Goal: Task Accomplishment & Management: Complete application form

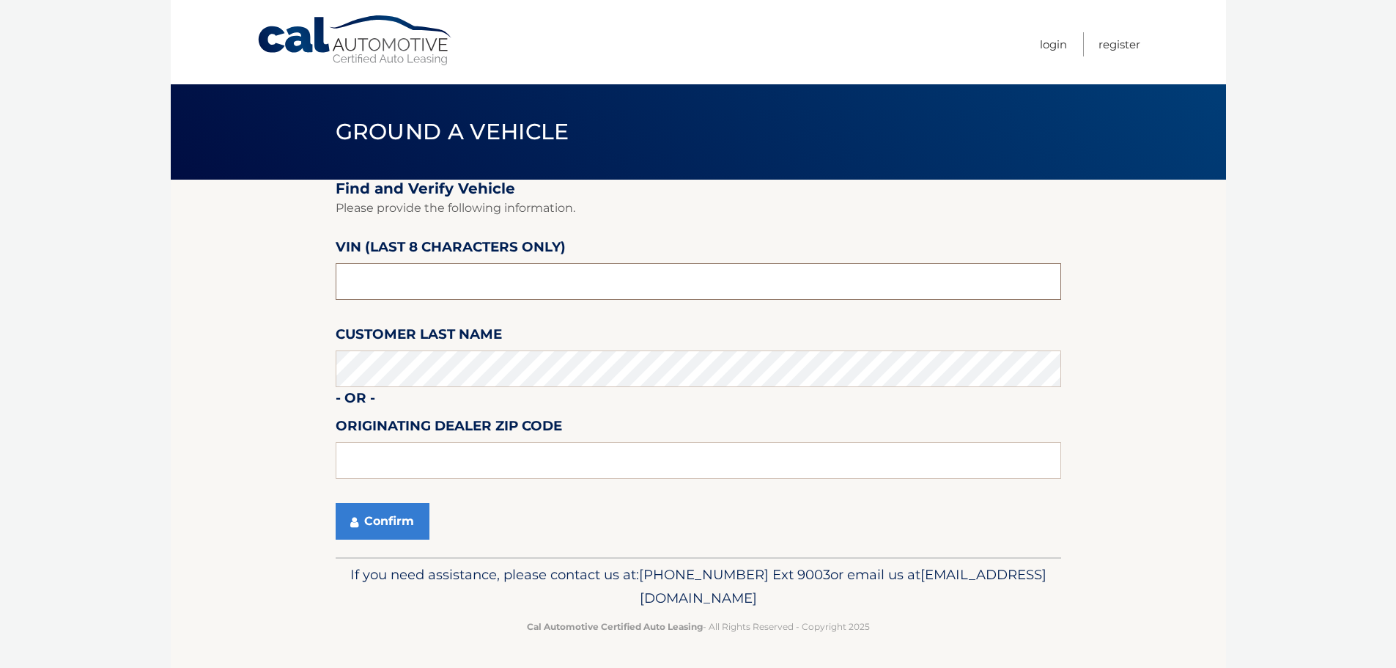
click at [476, 291] on input "text" at bounding box center [699, 281] width 726 height 37
type input "NM173181"
click at [373, 534] on button "Confirm" at bounding box center [383, 521] width 94 height 37
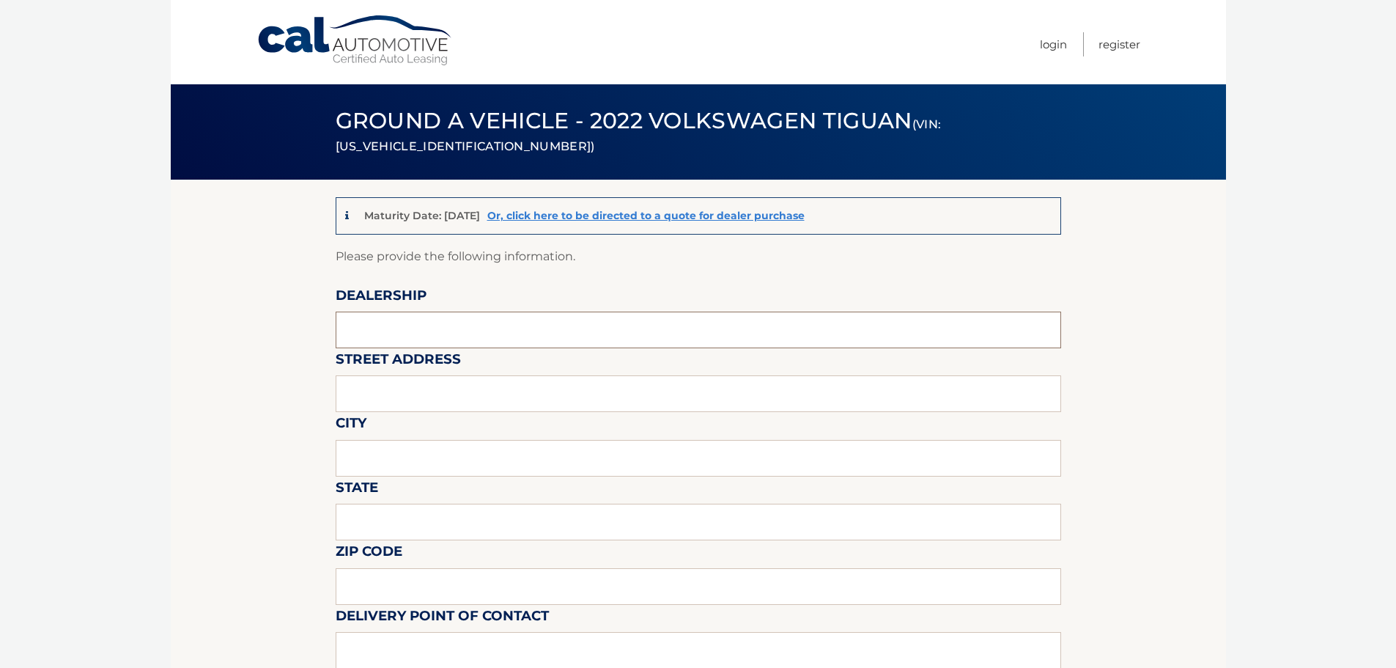
click at [493, 336] on input "text" at bounding box center [699, 330] width 726 height 37
type input "GUNTHER VOLKWAGEN COCONUT CREEK"
type input "4350 NORTH STATE ROAD 7"
type input "COCONUT CREEK"
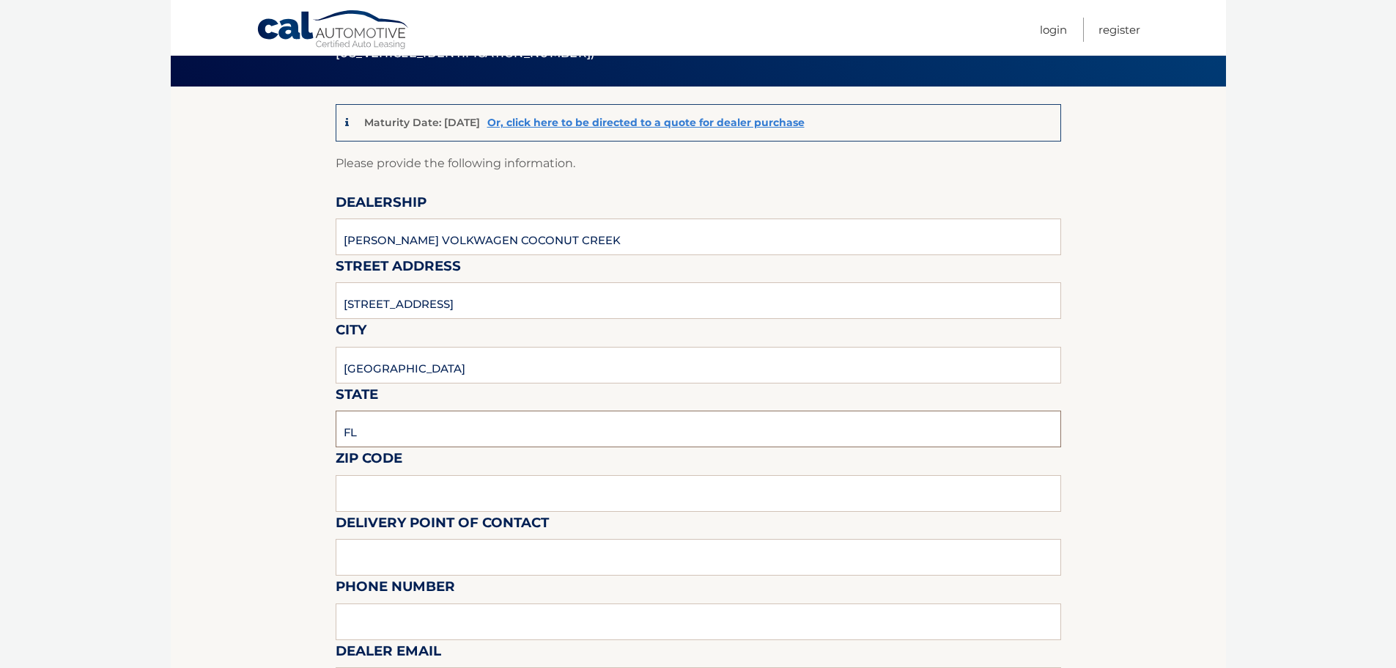
scroll to position [366, 0]
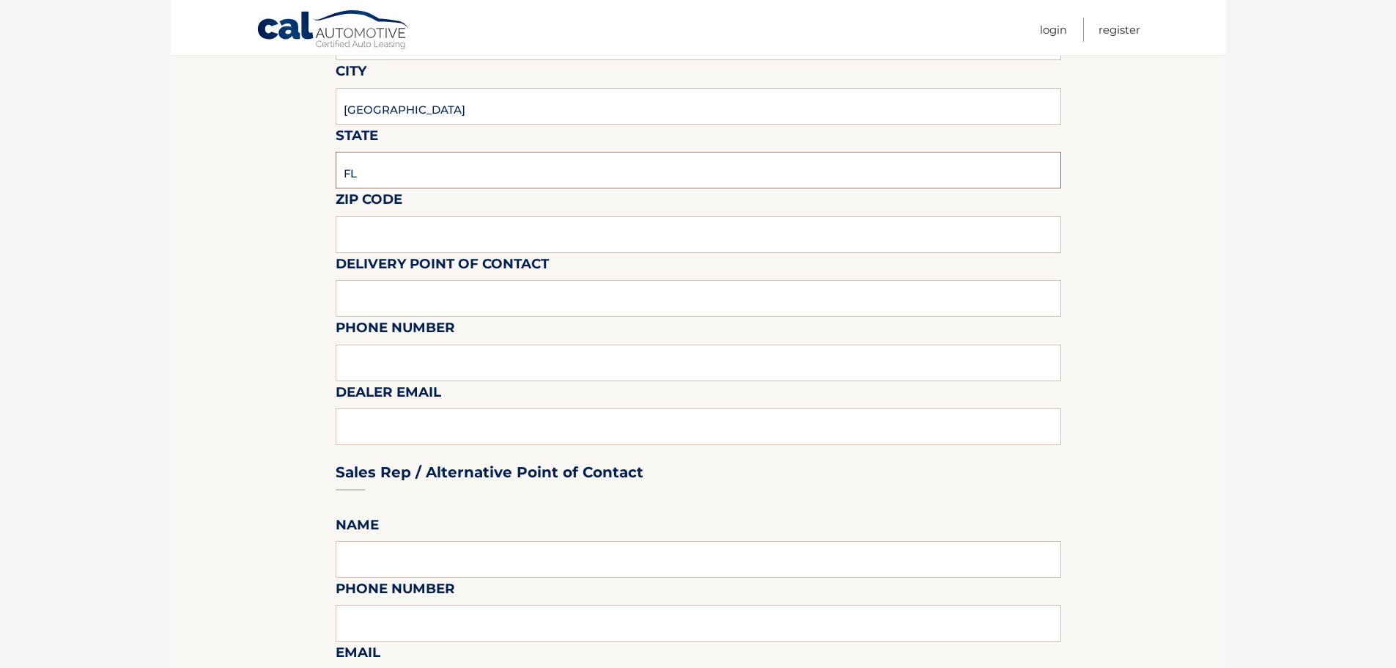
type input "FL"
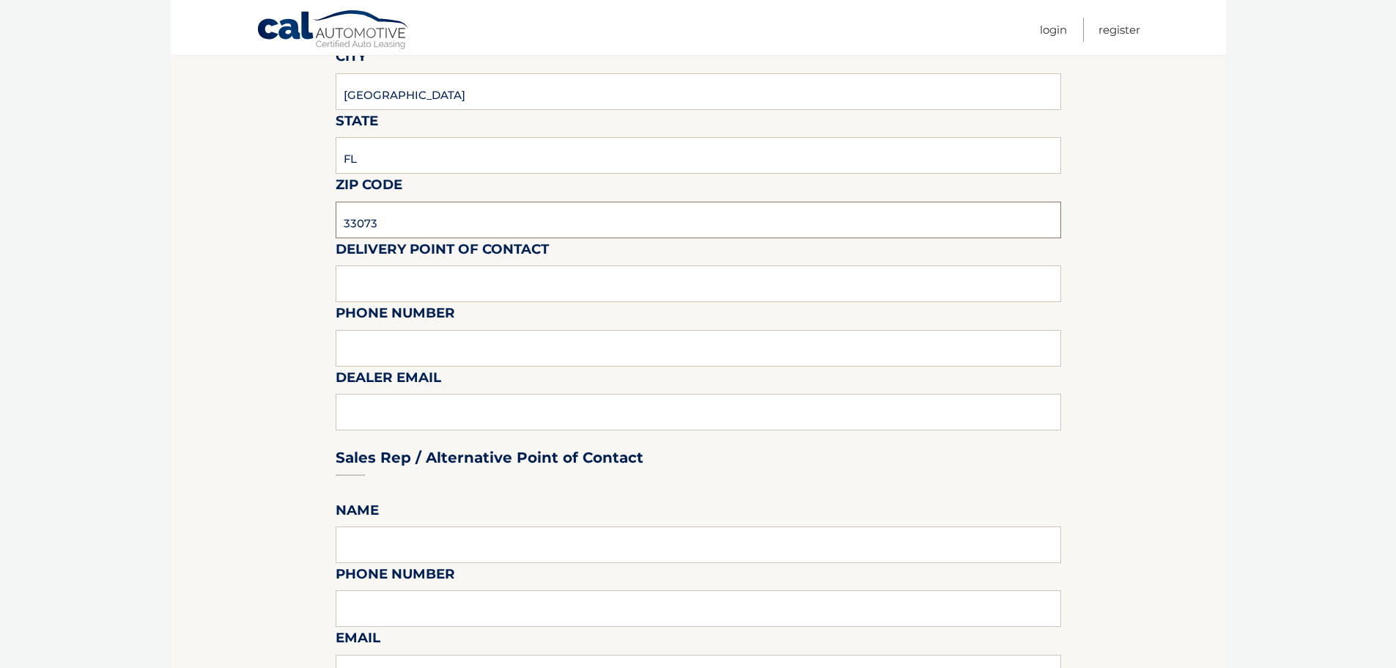
type input "33073"
drag, startPoint x: 467, startPoint y: 290, endPoint x: 270, endPoint y: 291, distance: 197.2
click at [270, 290] on section "Maturity Date: 01/22/2026 Or, click here to be directed to a quote for dealer p…" at bounding box center [699, 616] width 1056 height 1606
type input "VOLVO SALES FRONT DESK"
type input "9545903760"
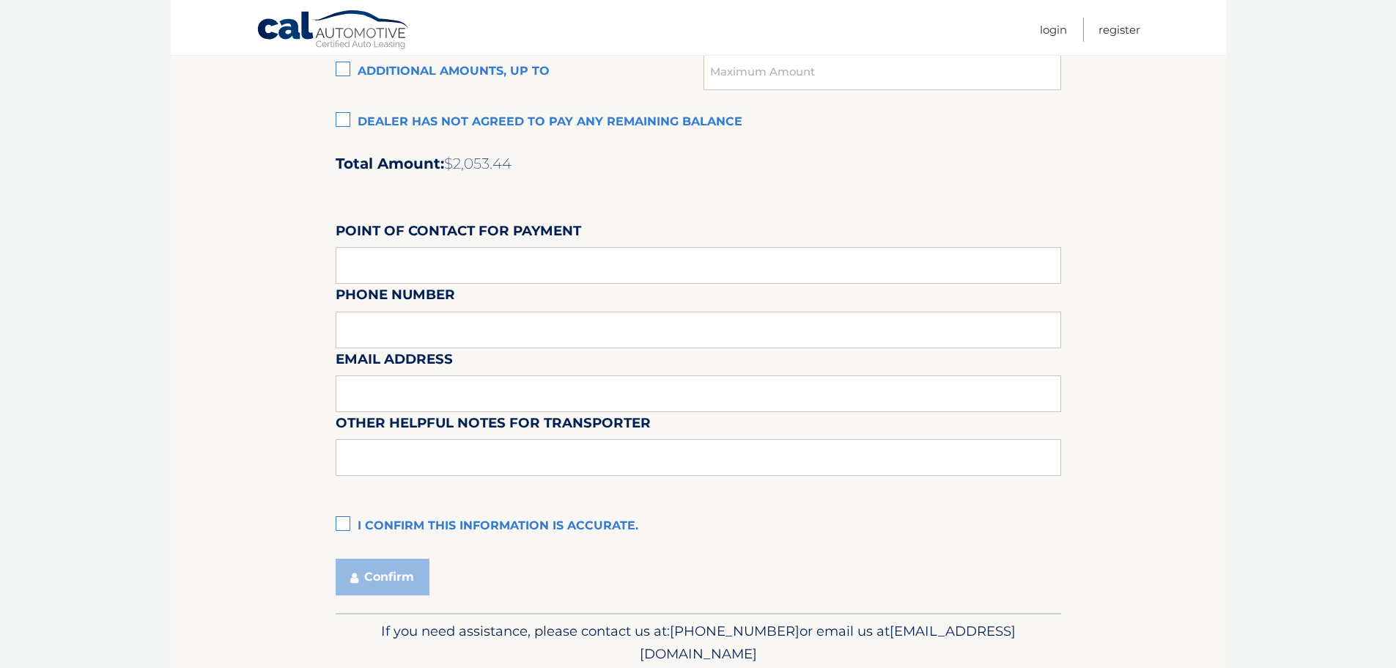
scroll to position [953, 0]
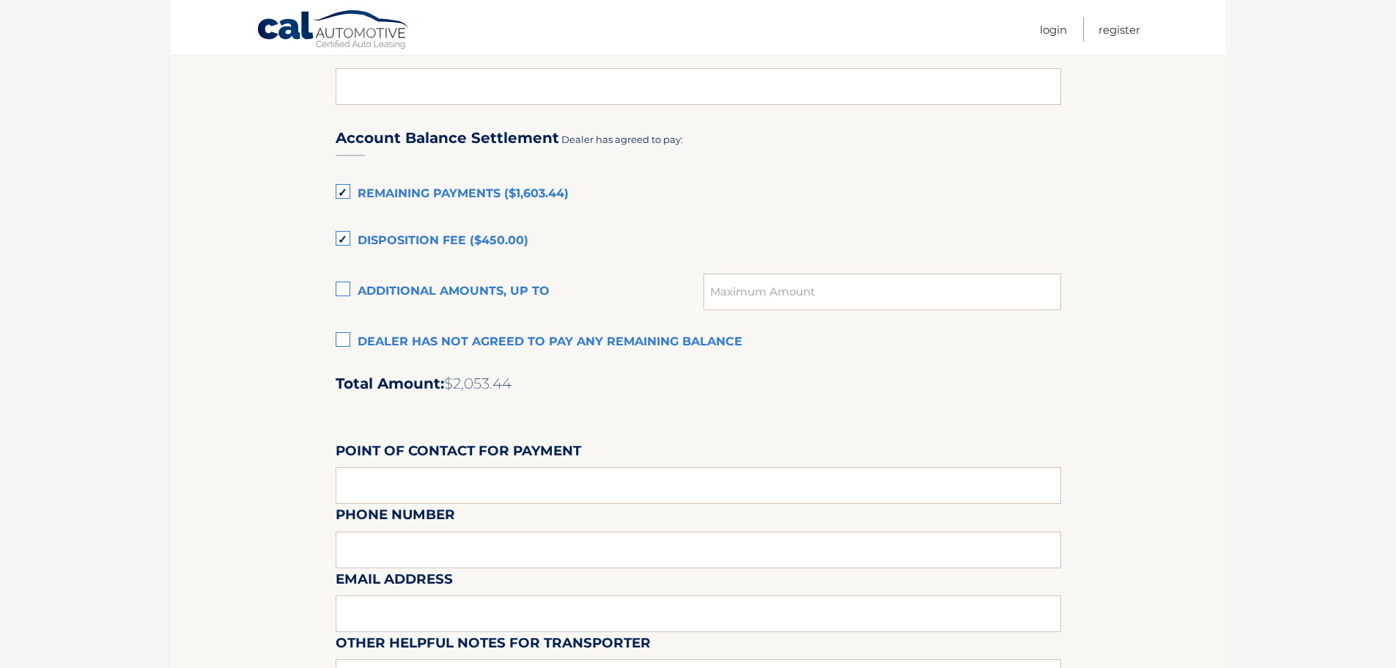
type input "KATIEM@GUNTHERCREEK.NET"
click at [342, 240] on label "Disposition Fee ($450.00)" at bounding box center [699, 240] width 726 height 29
click at [0, 0] on input "Disposition Fee ($450.00)" at bounding box center [0, 0] width 0 height 0
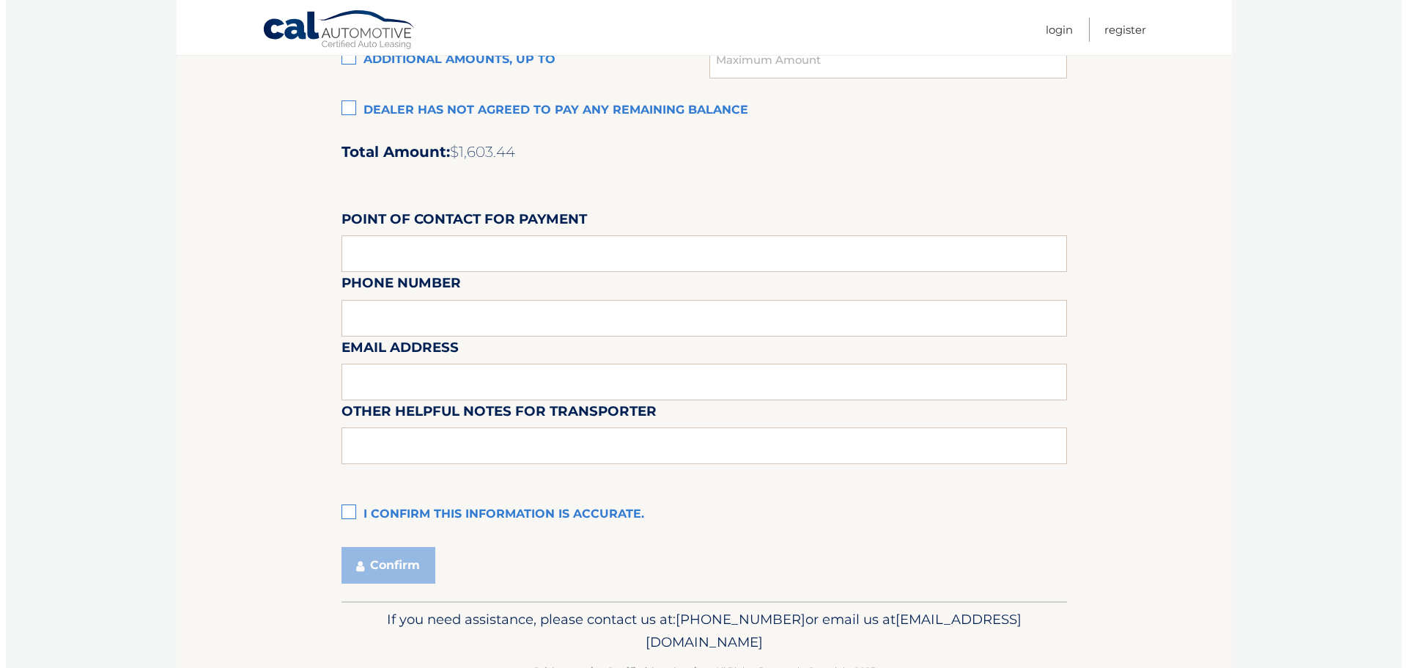
scroll to position [1229, 0]
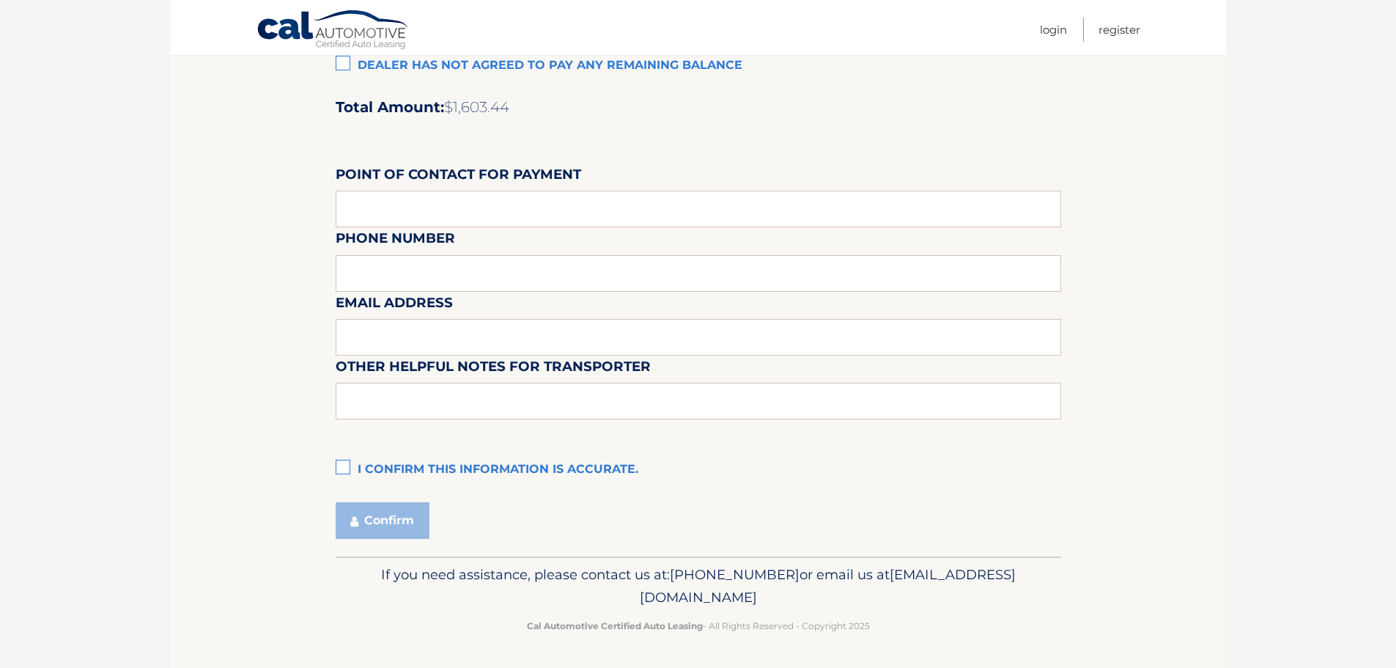
click at [348, 469] on label "I confirm this information is accurate." at bounding box center [699, 469] width 726 height 29
click at [0, 0] on input "I confirm this information is accurate." at bounding box center [0, 0] width 0 height 0
click at [394, 523] on button "Confirm" at bounding box center [383, 520] width 94 height 37
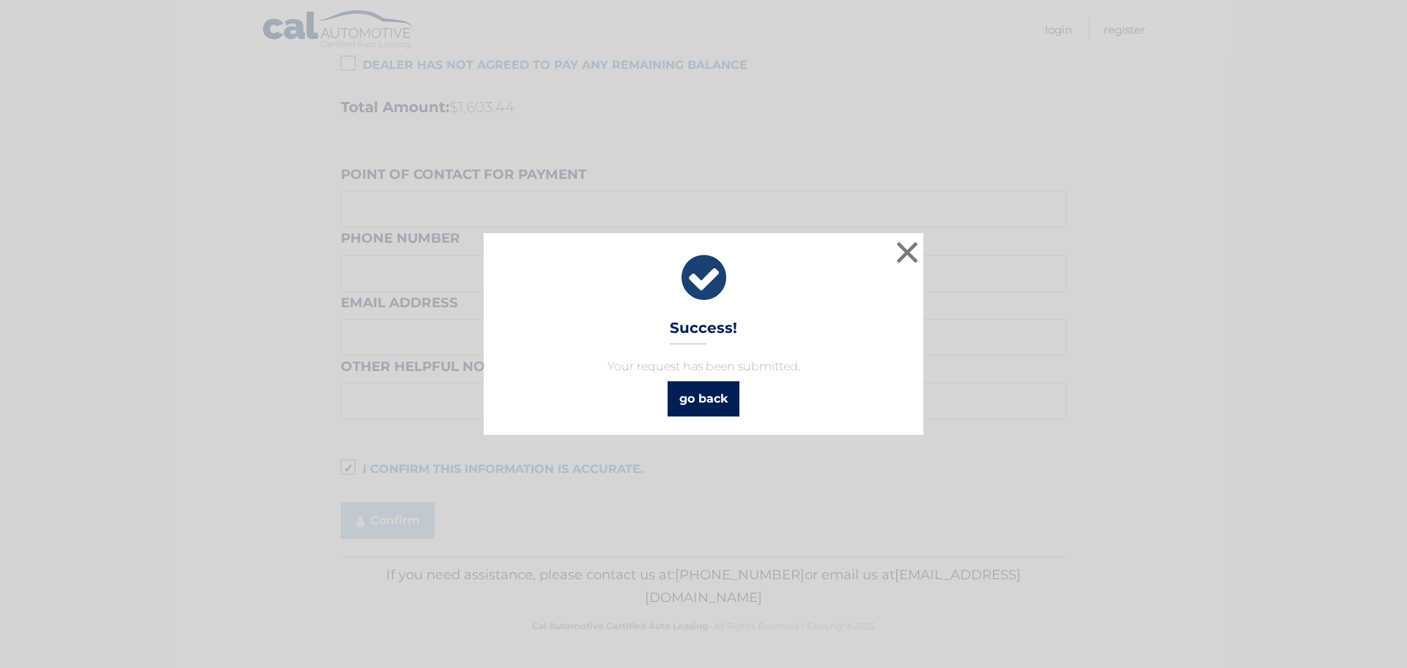
click at [712, 397] on link "go back" at bounding box center [704, 398] width 72 height 35
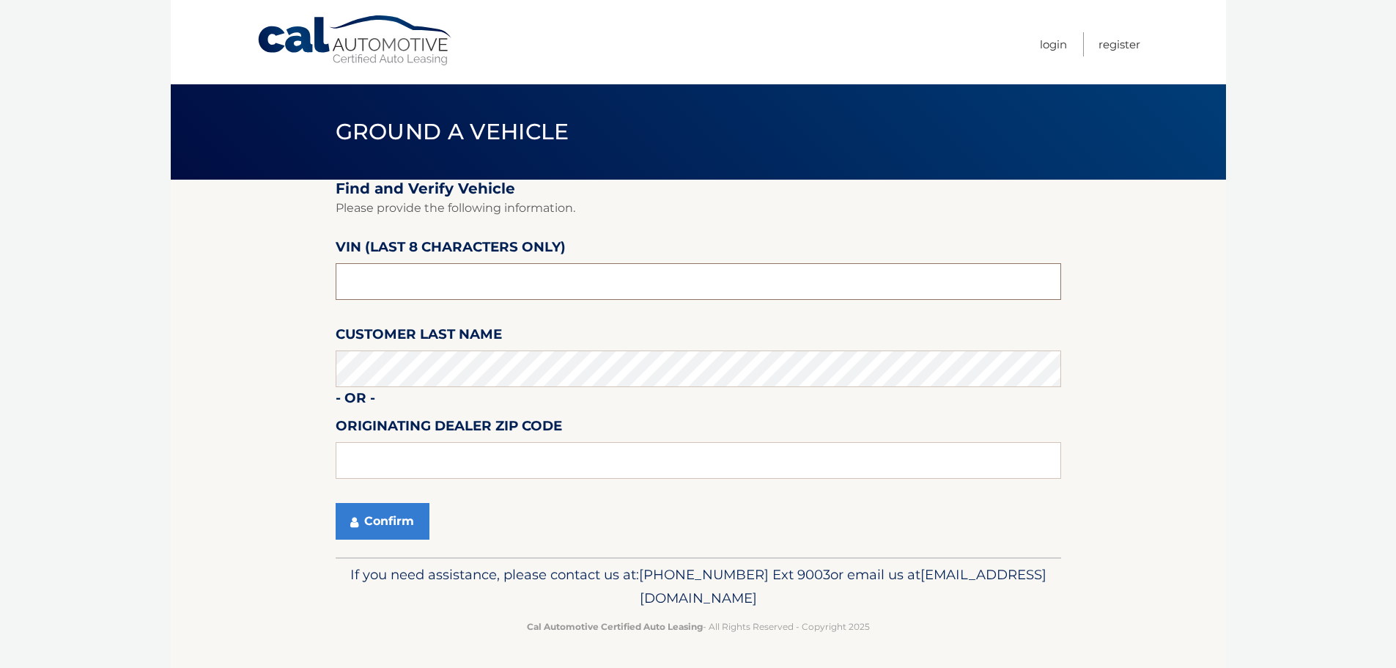
click at [561, 289] on input "text" at bounding box center [699, 281] width 726 height 37
type input "NM147807"
click at [390, 524] on button "Confirm" at bounding box center [383, 521] width 94 height 37
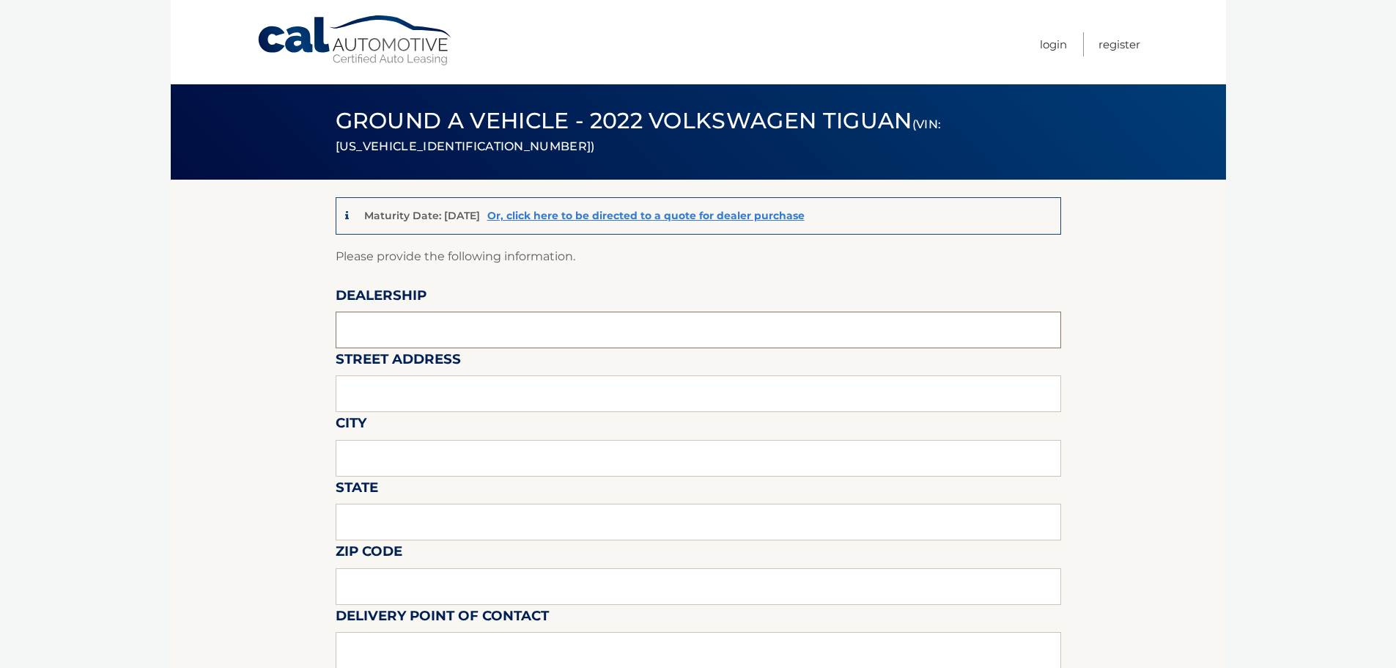
click at [557, 340] on input "text" at bounding box center [699, 330] width 726 height 37
type input "GUNTHER VOLKSWAGEN COCONUT CREEK"
type input "4350 NORTH STATE ROAD 7"
type input "COCONUT CREEK"
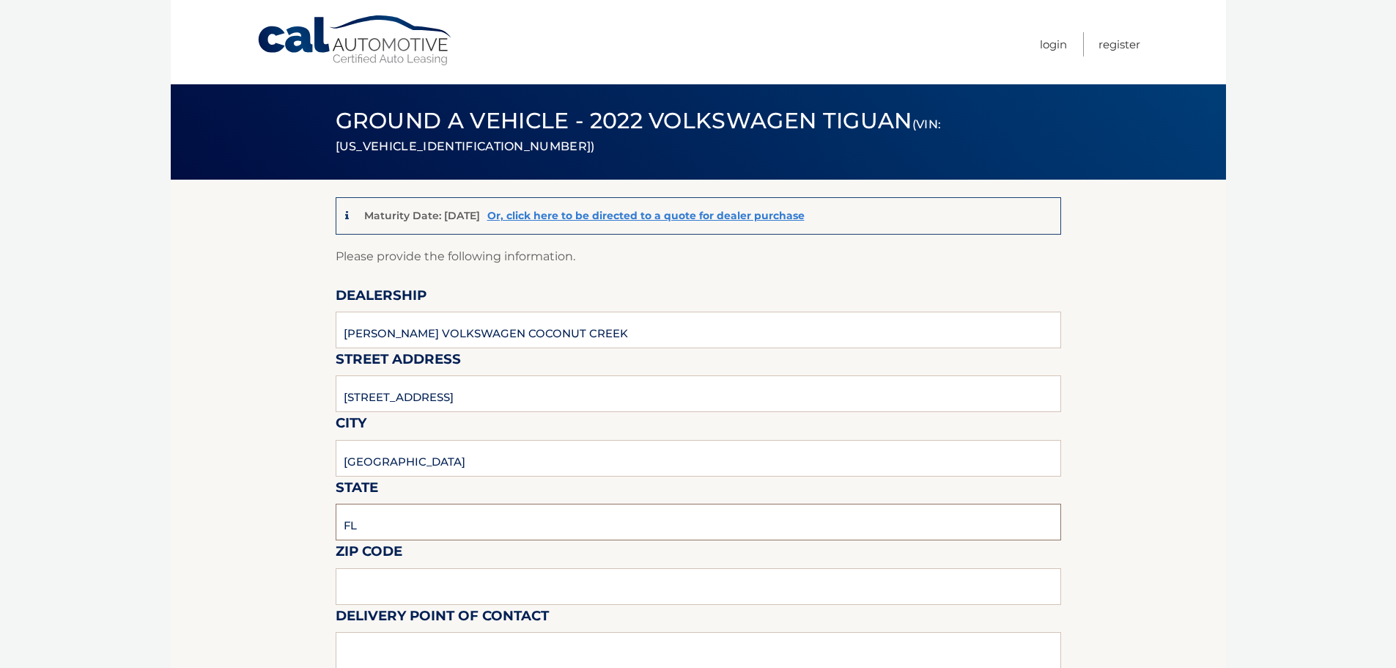
type input "FL"
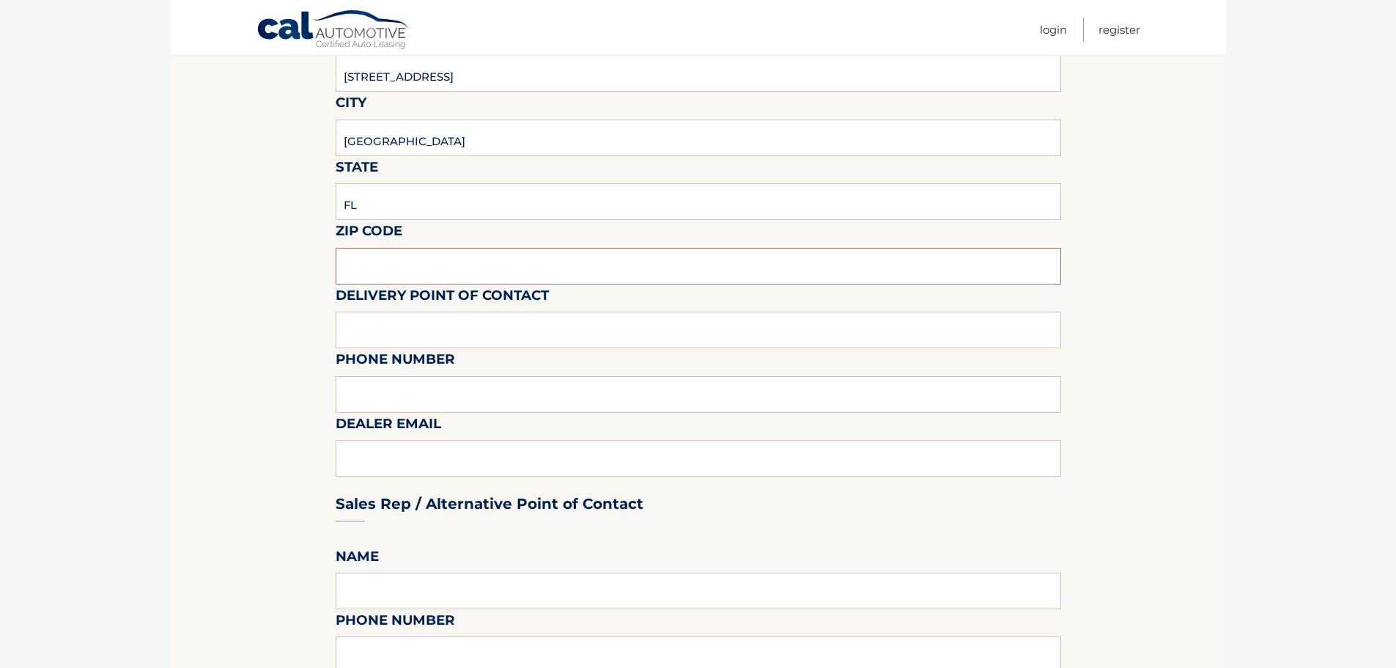
scroll to position [366, 0]
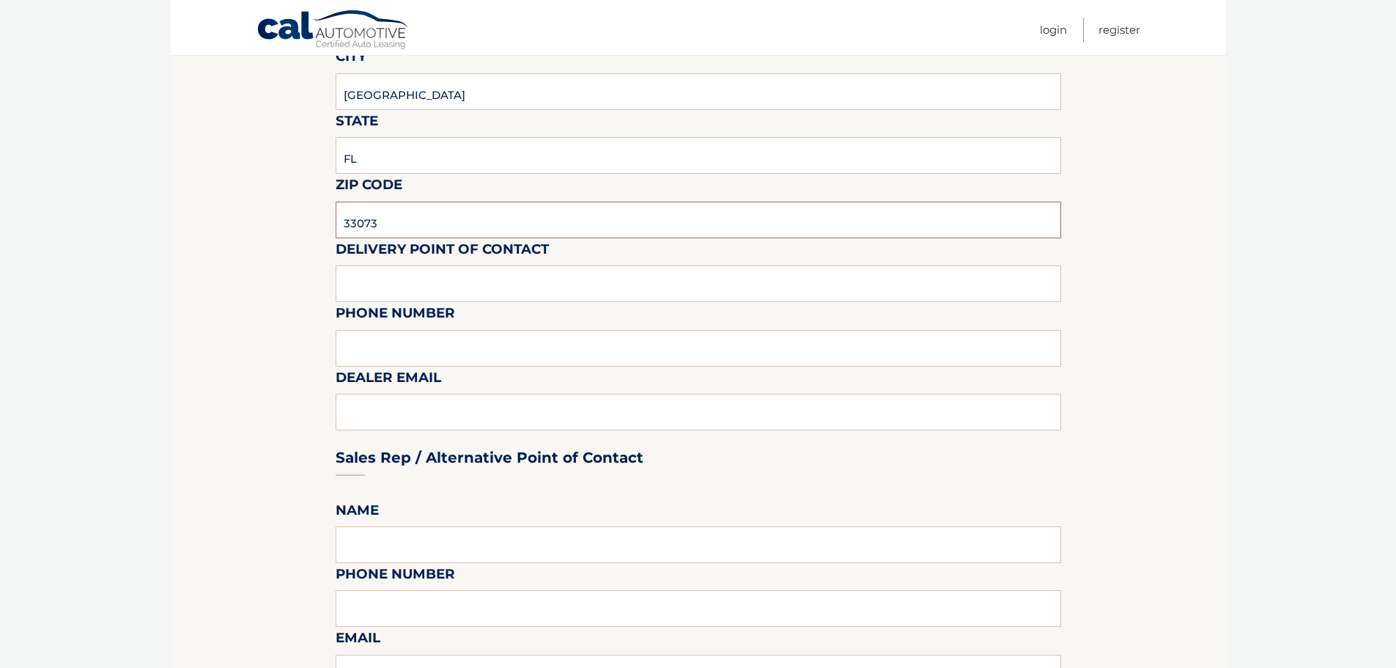
type input "33073"
type input "VOLVO SALES FRONT DESK"
type input "9545903760"
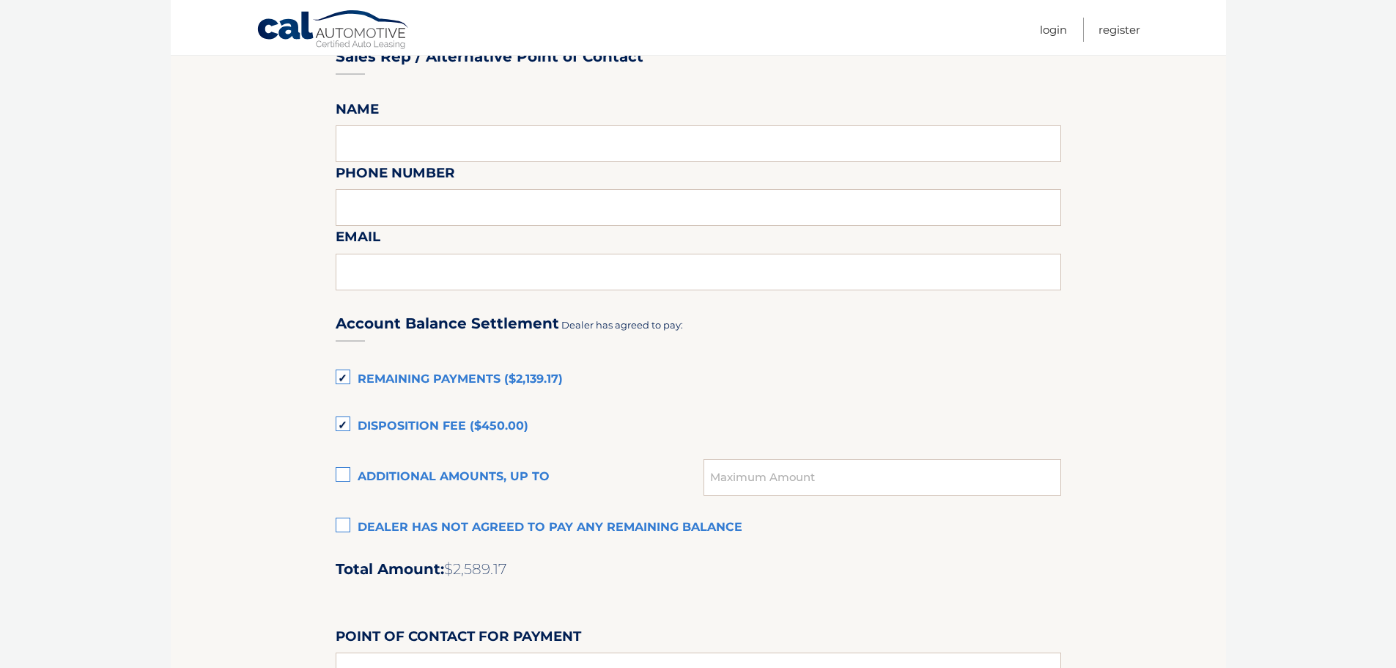
scroll to position [953, 0]
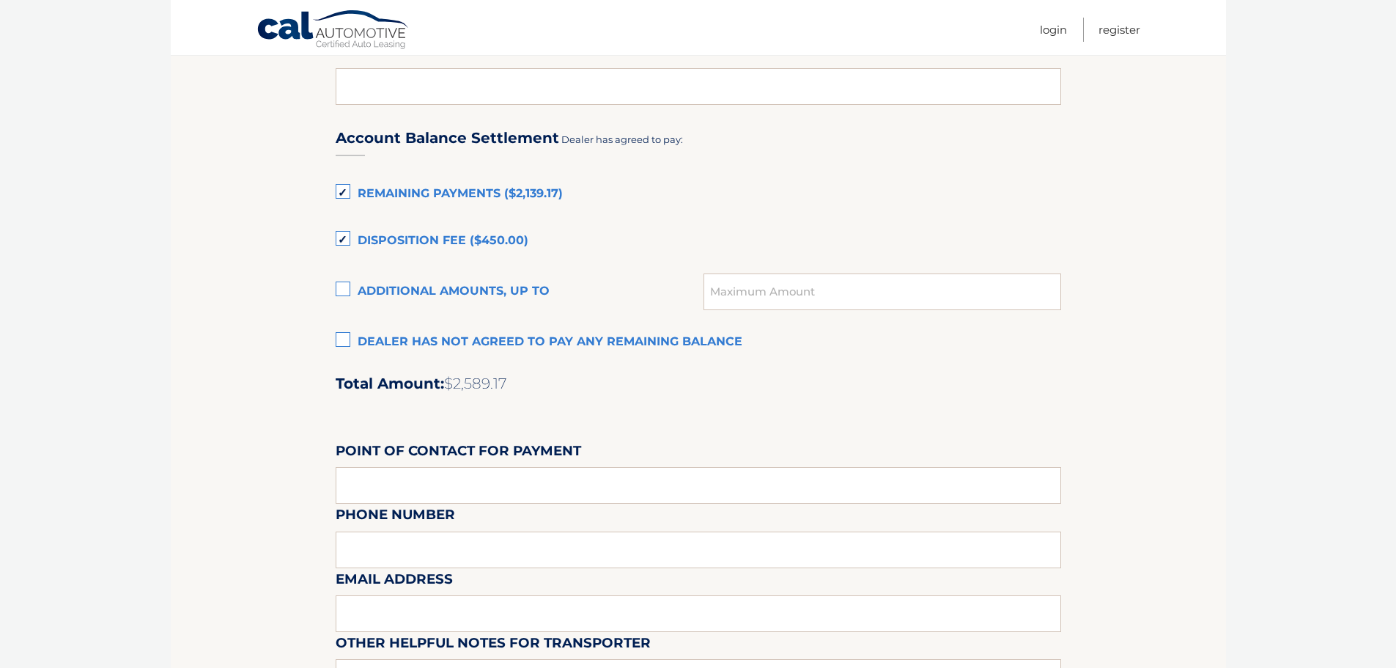
type input "KATIEM@GUNTHERCREEK.NET"
click at [344, 246] on label "Disposition Fee ($450.00)" at bounding box center [699, 240] width 726 height 29
click at [0, 0] on input "Disposition Fee ($450.00)" at bounding box center [0, 0] width 0 height 0
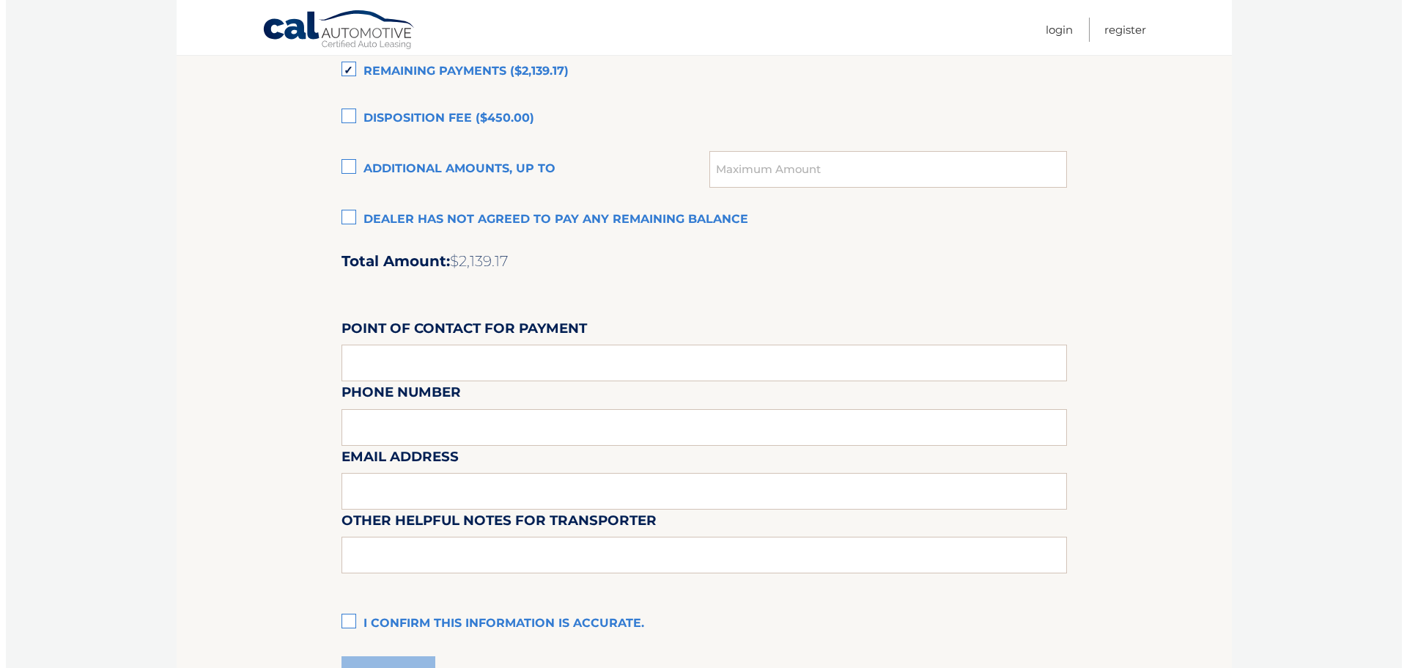
scroll to position [1229, 0]
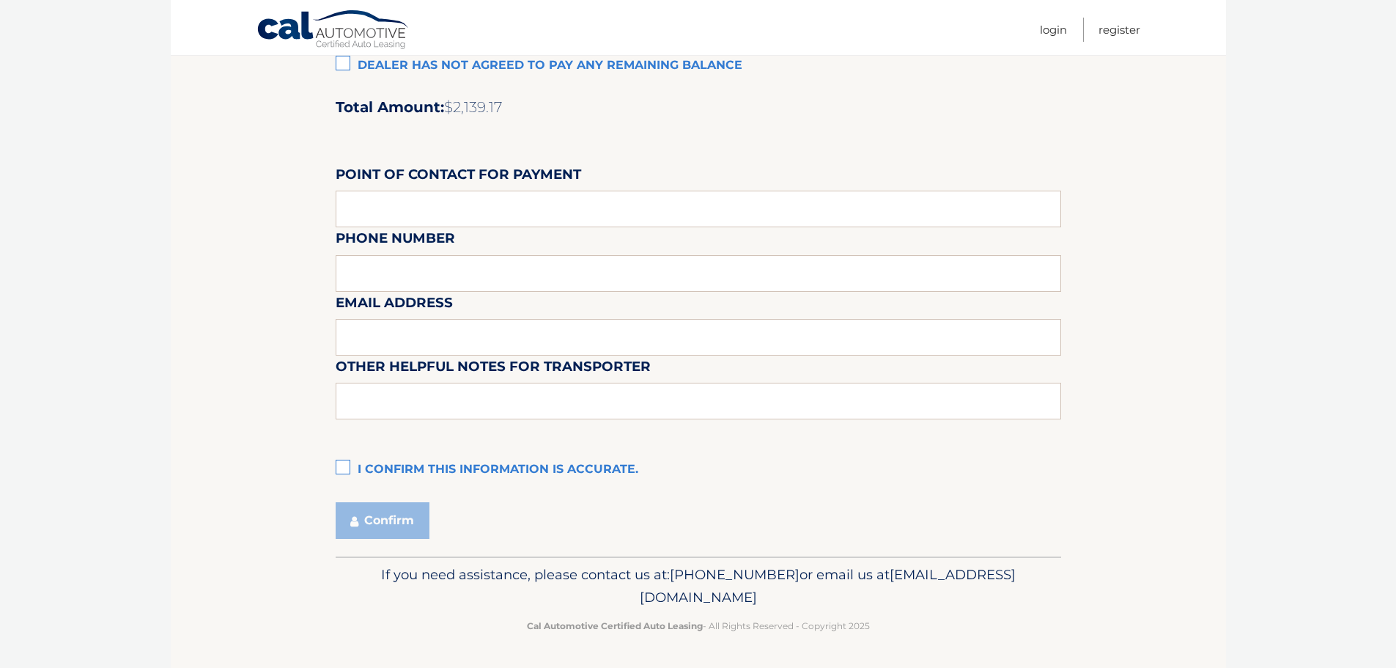
click at [343, 471] on label "I confirm this information is accurate." at bounding box center [699, 469] width 726 height 29
click at [0, 0] on input "I confirm this information is accurate." at bounding box center [0, 0] width 0 height 0
click at [366, 514] on button "Confirm" at bounding box center [383, 520] width 94 height 37
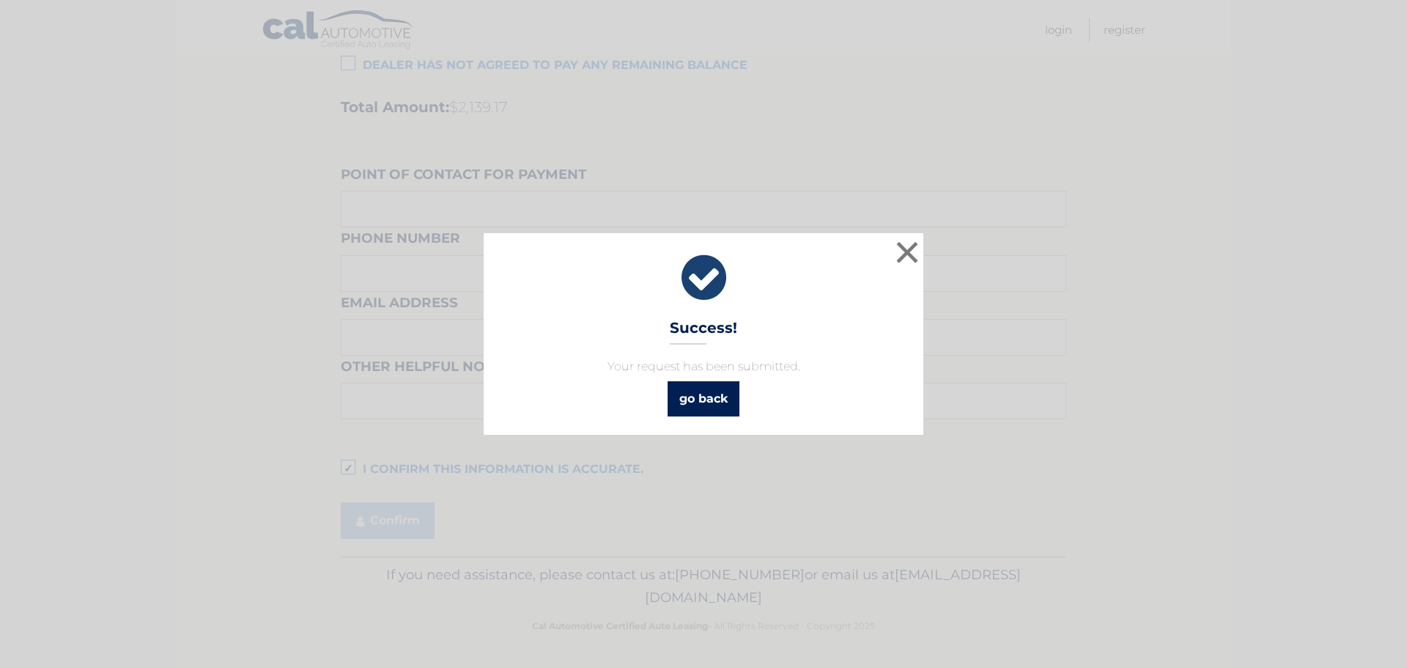
click at [679, 408] on link "go back" at bounding box center [704, 398] width 72 height 35
